Goal: Use online tool/utility: Use online tool/utility

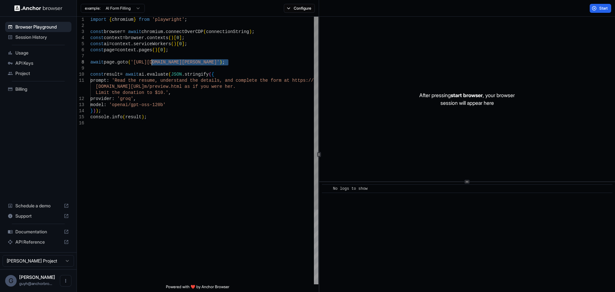
drag, startPoint x: 227, startPoint y: 61, endPoint x: 152, endPoint y: 62, distance: 75.0
click at [152, 62] on div "import { chromium } from 'playwright' ; const browser = await chromium . connec…" at bounding box center [204, 202] width 228 height 371
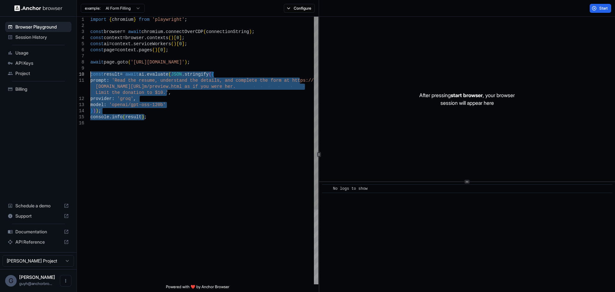
drag, startPoint x: 135, startPoint y: 166, endPoint x: 57, endPoint y: 73, distance: 121.0
click at [90, 73] on div "import { chromium } from 'playwright' ; const browser = await chromium . connec…" at bounding box center [204, 202] width 228 height 371
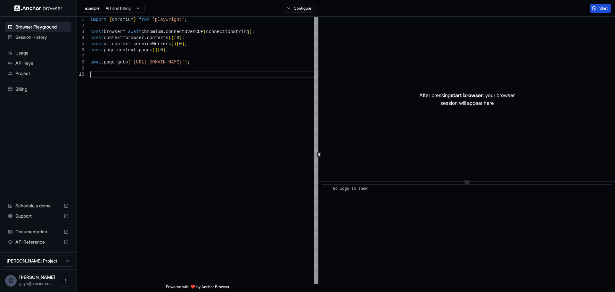
type textarea "**********"
click at [603, 7] on span "Start" at bounding box center [603, 8] width 9 height 5
